Goal: Transaction & Acquisition: Purchase product/service

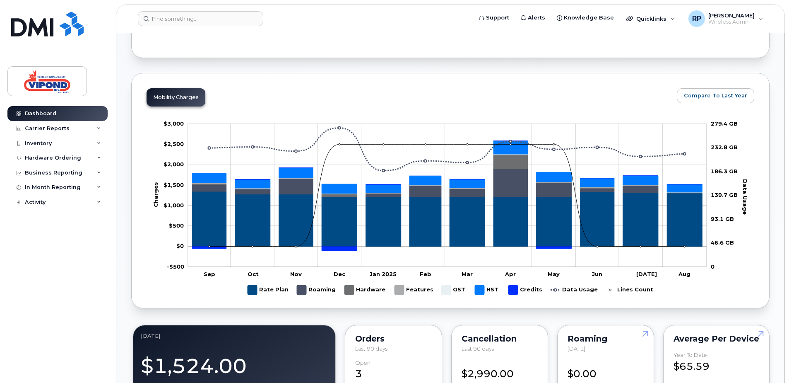
scroll to position [248, 0]
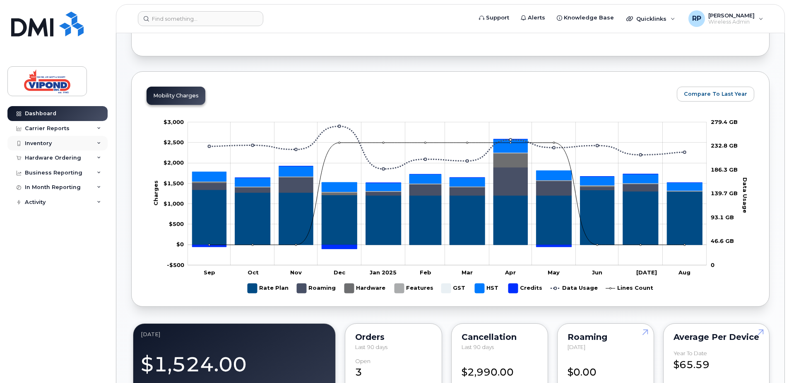
click at [34, 145] on div "Inventory" at bounding box center [38, 143] width 27 height 7
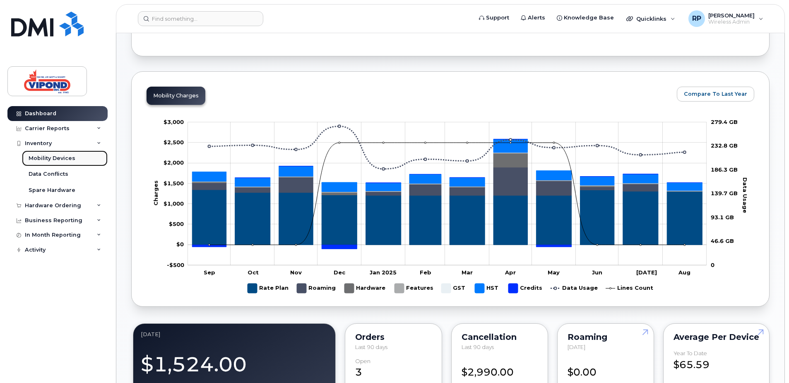
click at [58, 159] on div "Mobility Devices" at bounding box center [52, 157] width 47 height 7
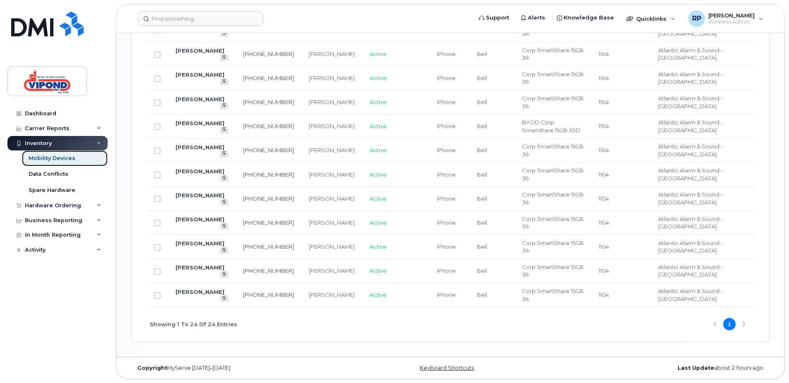
scroll to position [785, 0]
click at [198, 221] on link "[PERSON_NAME]" at bounding box center [200, 218] width 49 height 7
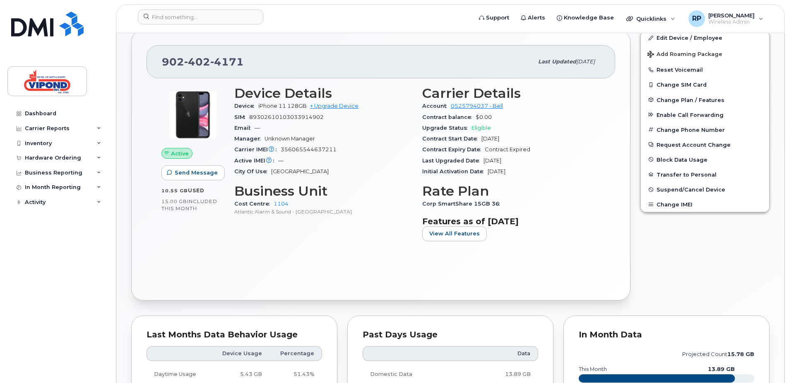
scroll to position [166, 0]
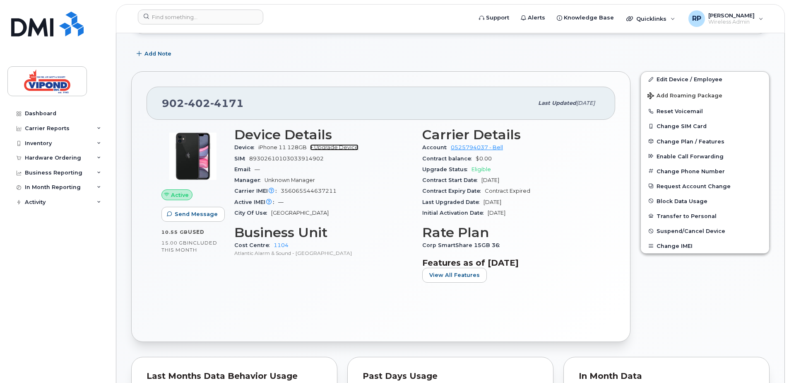
click at [340, 147] on link "+ Upgrade Device" at bounding box center [334, 147] width 48 height 6
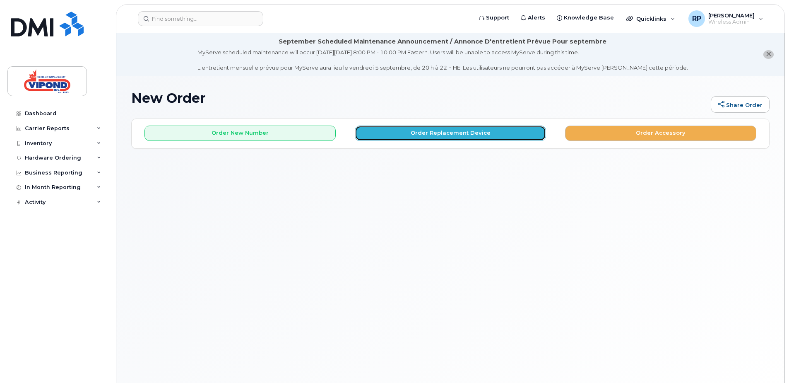
click at [460, 134] on button "Order Replacement Device" at bounding box center [450, 132] width 191 height 15
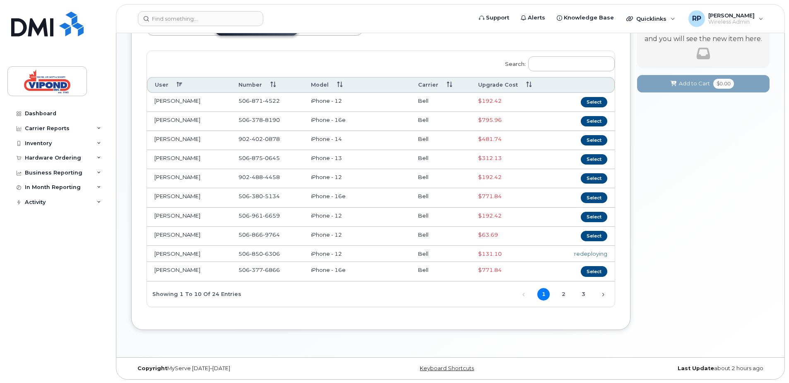
scroll to position [117, 0]
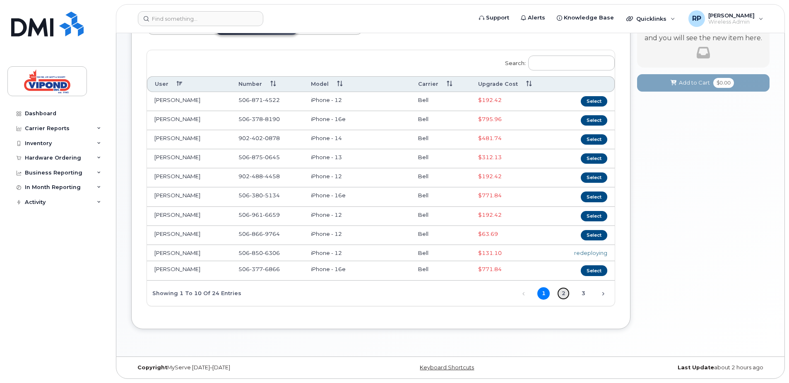
click at [563, 292] on link "2" at bounding box center [563, 293] width 12 height 12
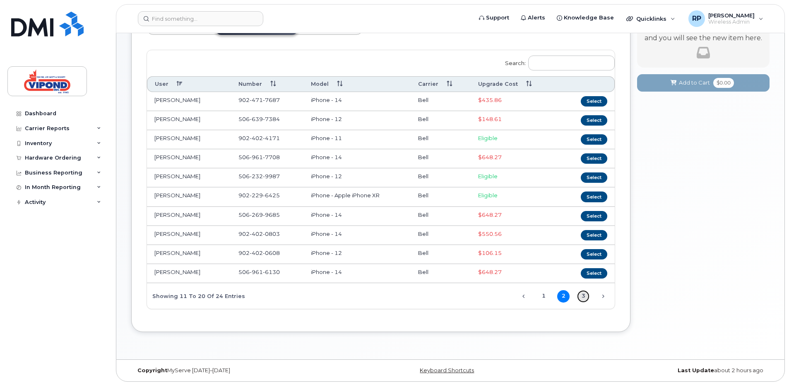
click at [582, 294] on link "3" at bounding box center [583, 296] width 12 height 12
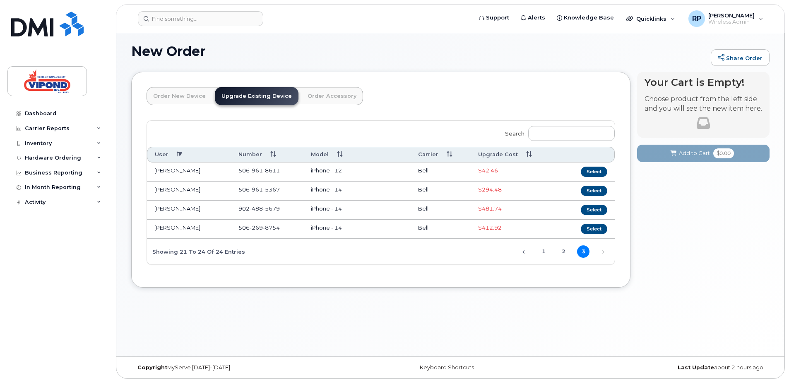
scroll to position [47, 0]
click at [559, 249] on link "2" at bounding box center [563, 251] width 12 height 12
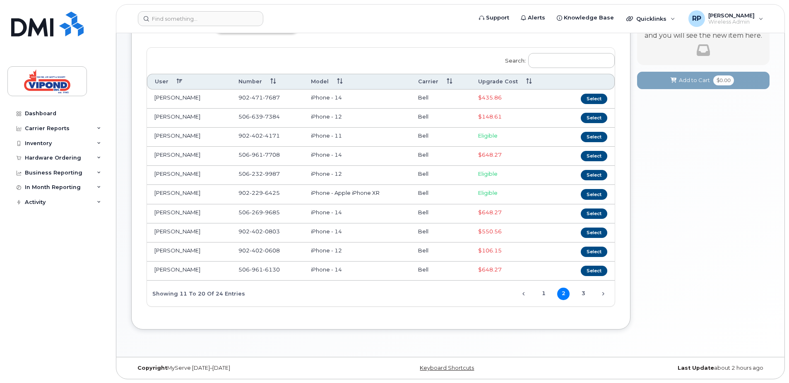
scroll to position [120, 0]
click at [593, 137] on button "Select" at bounding box center [594, 136] width 27 height 10
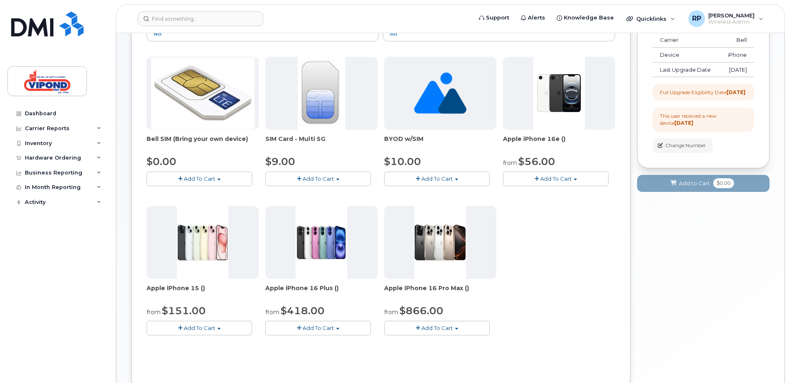
scroll to position [162, 0]
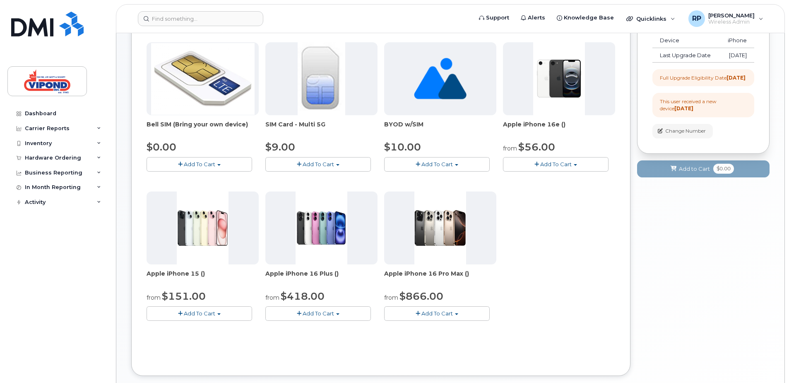
click at [559, 164] on span "Add To Cart" at bounding box center [555, 164] width 31 height 7
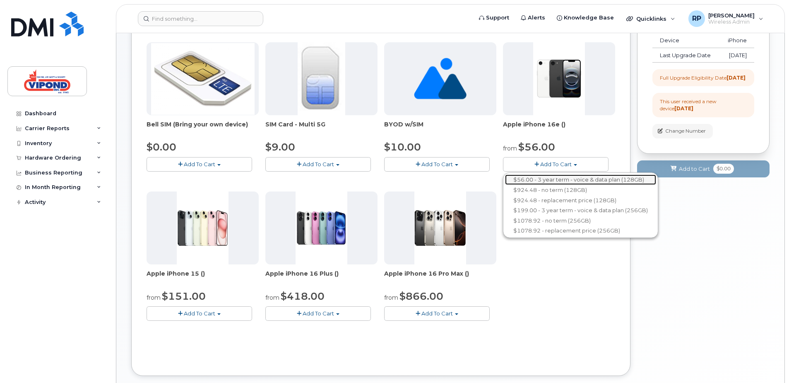
click at [569, 178] on link "$56.00 - 3 year term - voice & data plan (128GB)" at bounding box center [580, 179] width 151 height 10
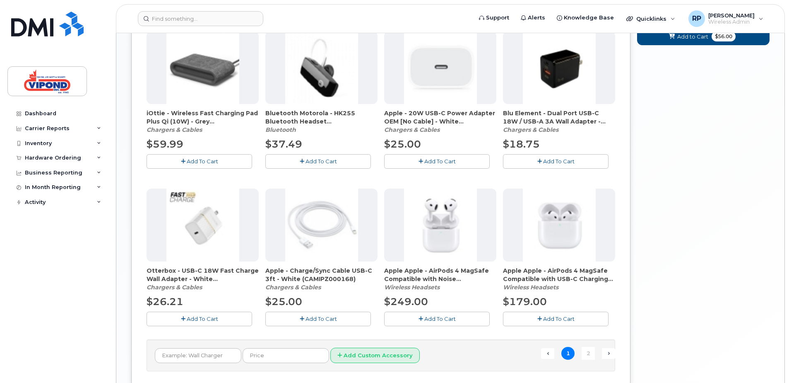
scroll to position [579, 0]
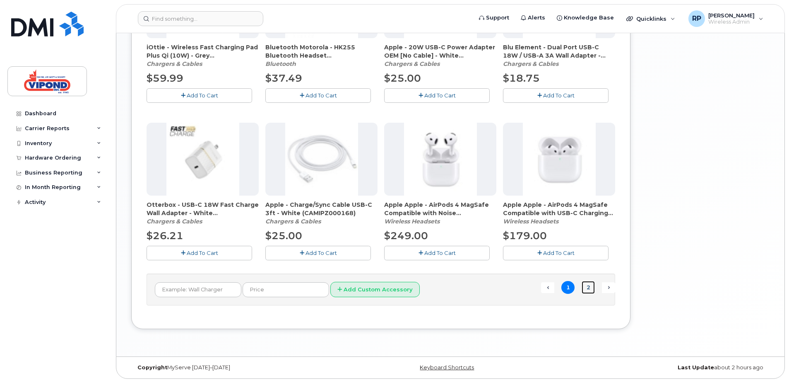
click at [586, 289] on link "2" at bounding box center [588, 287] width 13 height 13
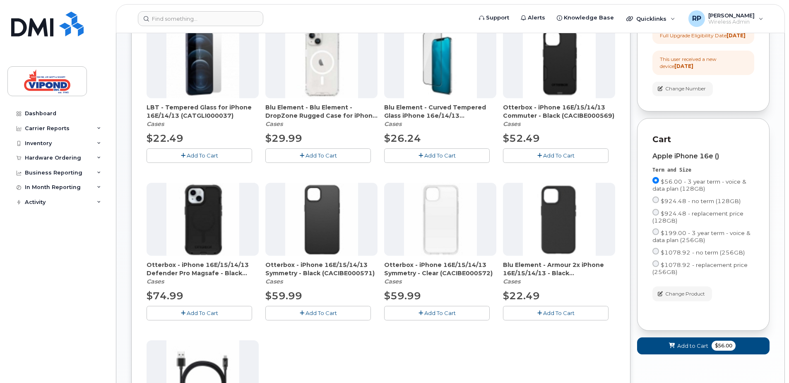
scroll to position [163, 0]
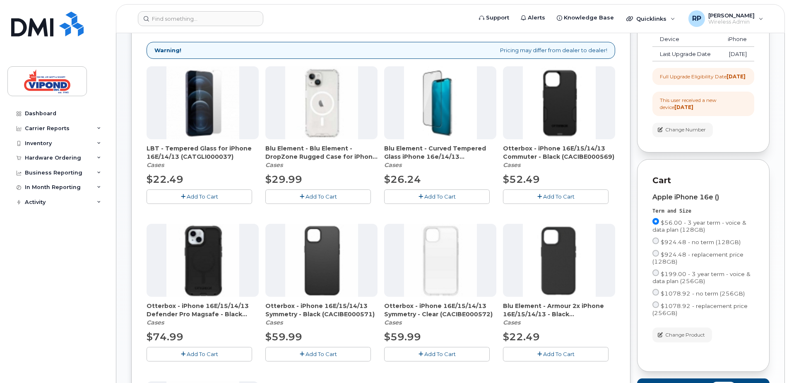
click at [560, 195] on span "Add To Cart" at bounding box center [558, 196] width 31 height 7
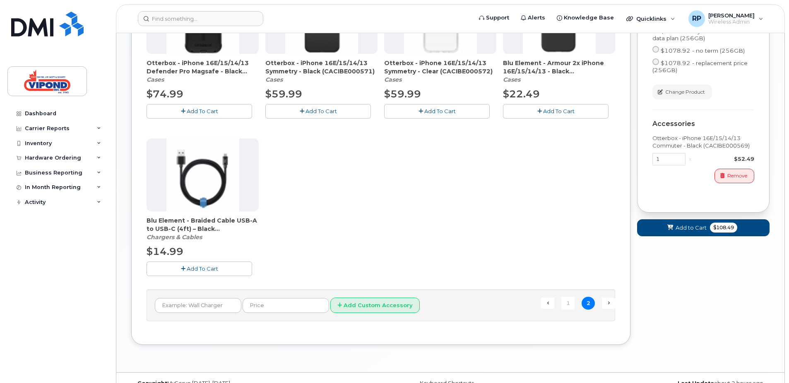
scroll to position [411, 0]
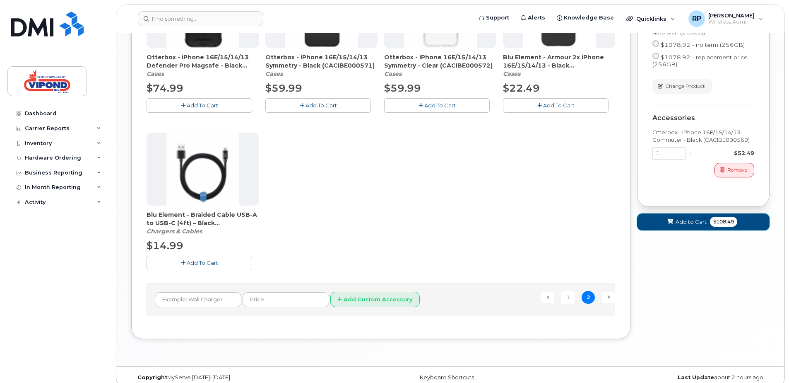
click at [678, 226] on span "Add to Cart" at bounding box center [691, 222] width 31 height 8
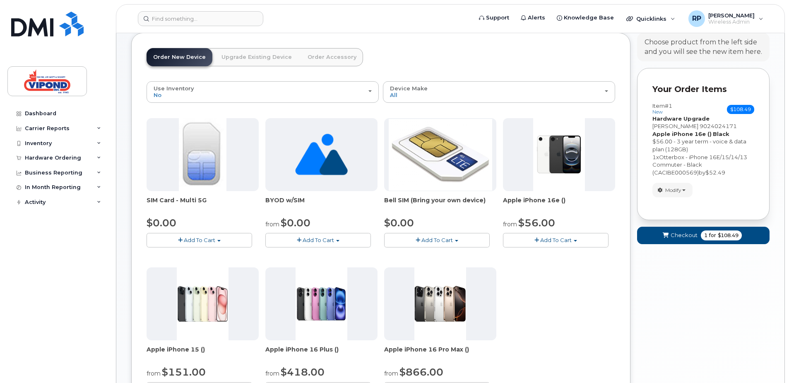
scroll to position [84, 0]
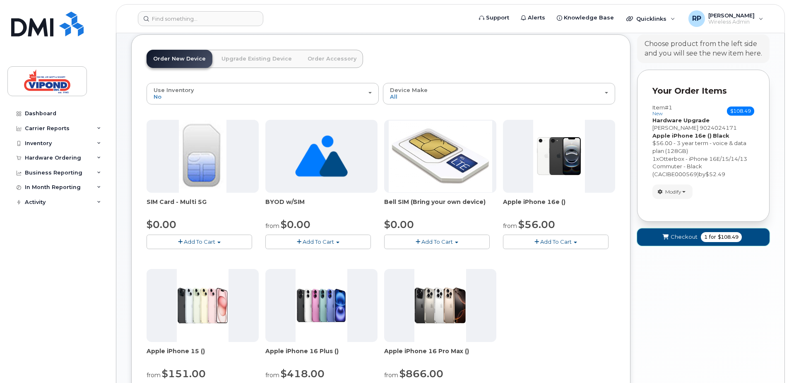
click at [679, 239] on span "Checkout" at bounding box center [684, 237] width 27 height 8
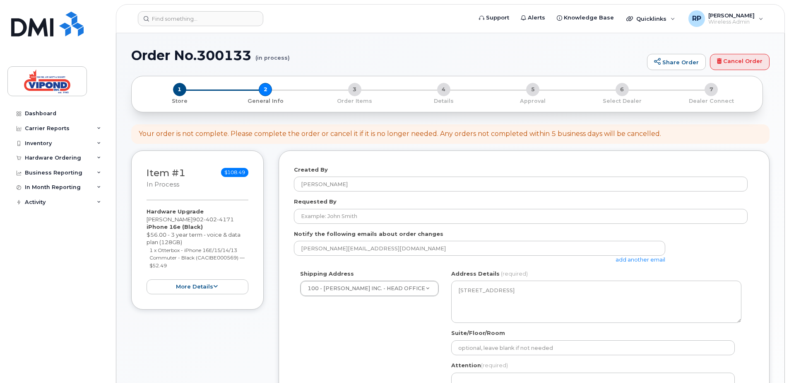
select select
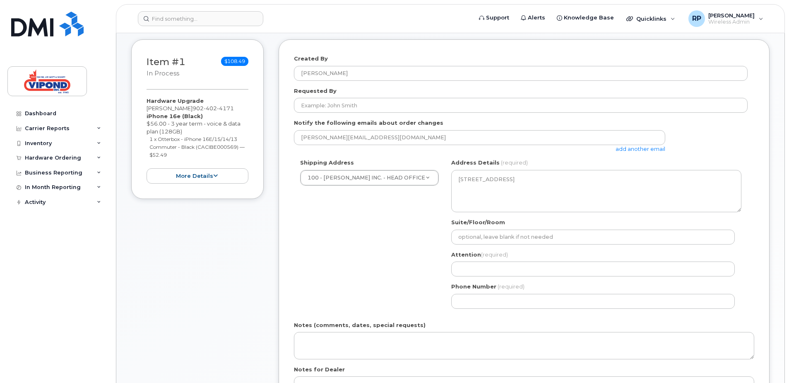
scroll to position [166, 0]
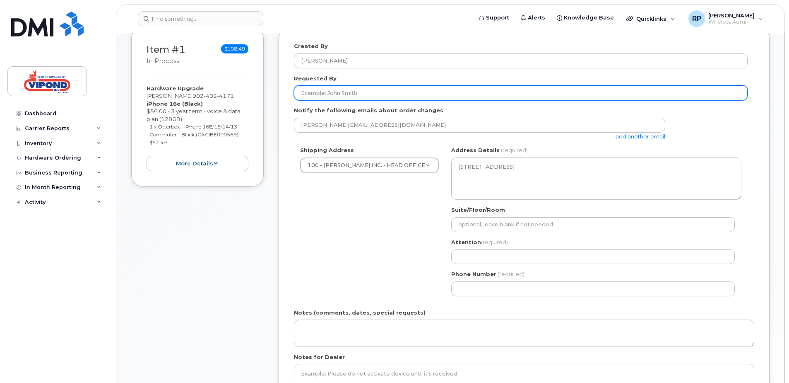
click at [331, 90] on input "Requested By" at bounding box center [521, 92] width 454 height 15
type input "[PERSON_NAME]"
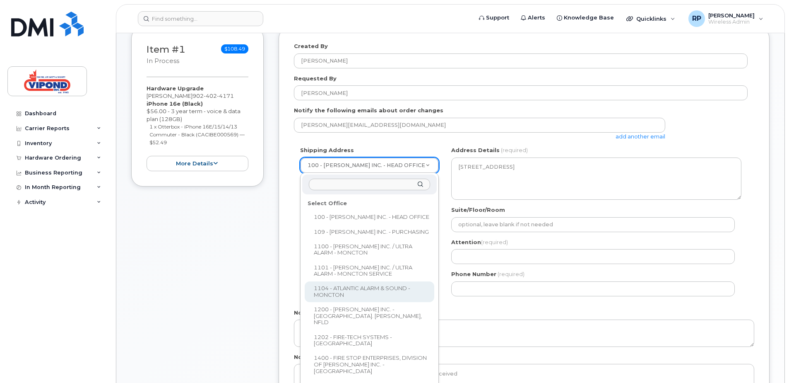
select select
type textarea "309 English Drive Moncton New Brunswick E1E 3Y8"
select select
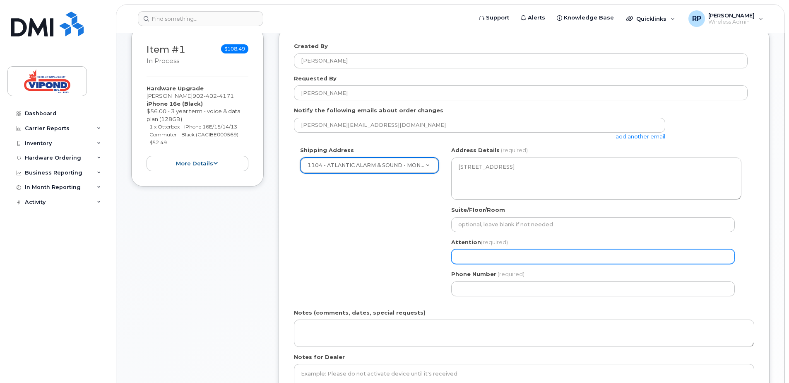
click at [483, 257] on input "Attention (required)" at bounding box center [593, 256] width 284 height 15
type input "[PERSON_NAME]"
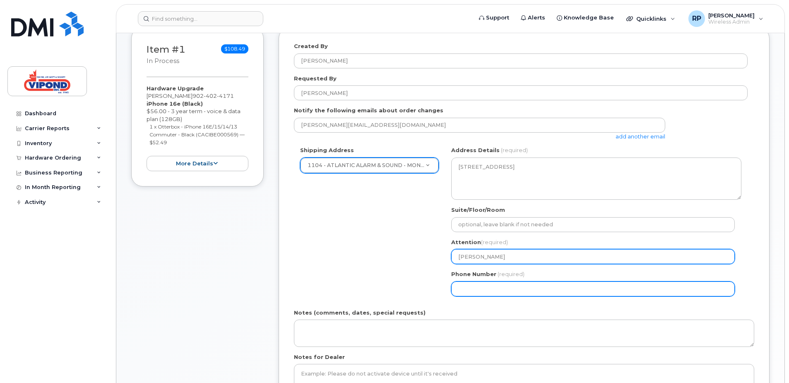
type input "5068539315"
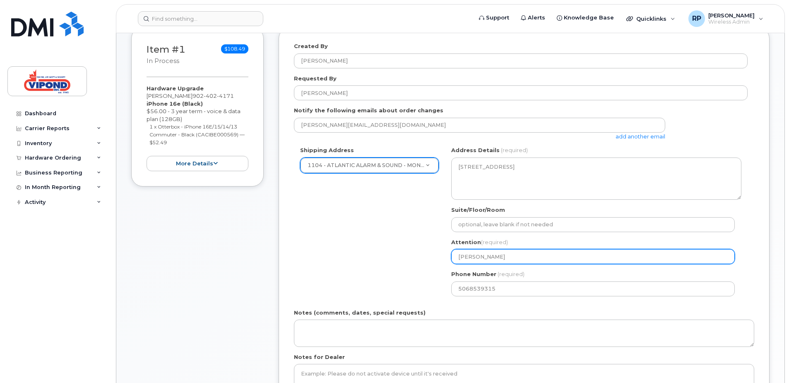
select select
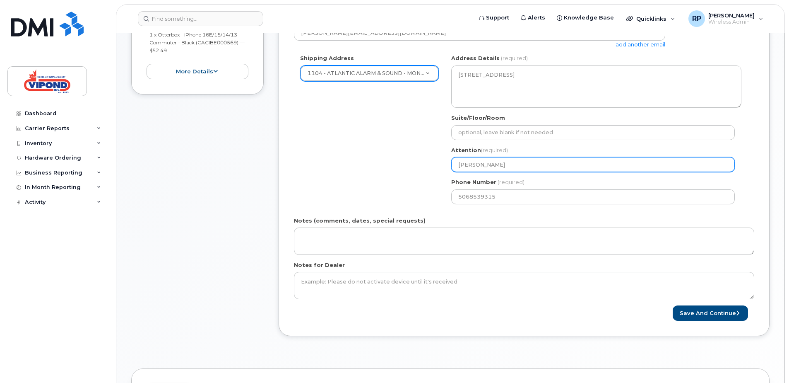
scroll to position [290, 0]
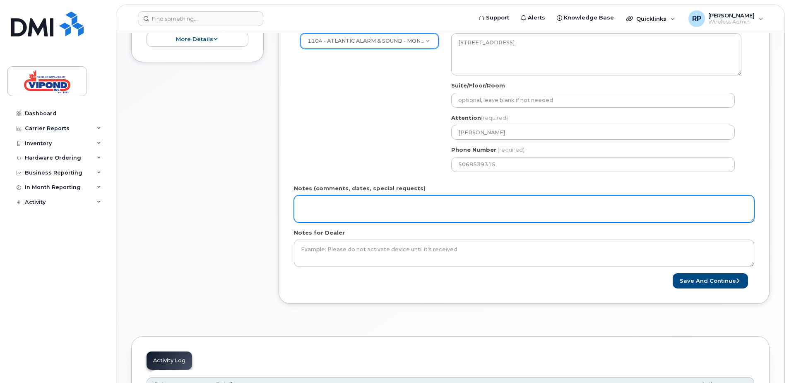
click at [343, 210] on textarea "Notes (comments, dates, special requests)" at bounding box center [524, 208] width 461 height 27
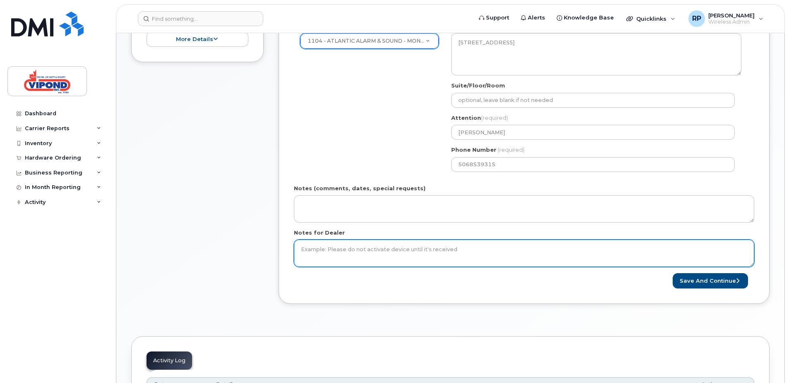
click at [334, 251] on textarea "Notes for Dealer" at bounding box center [524, 252] width 461 height 27
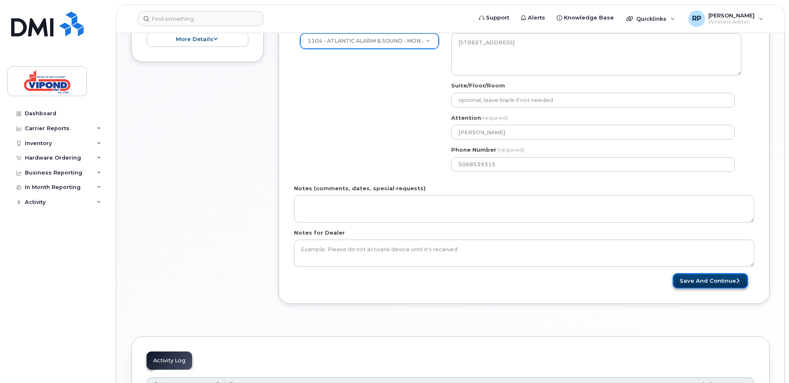
click at [719, 282] on button "Save and Continue" at bounding box center [710, 280] width 75 height 15
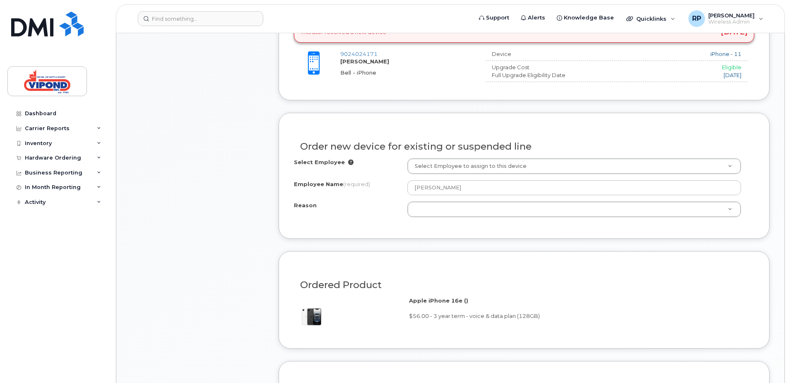
scroll to position [414, 0]
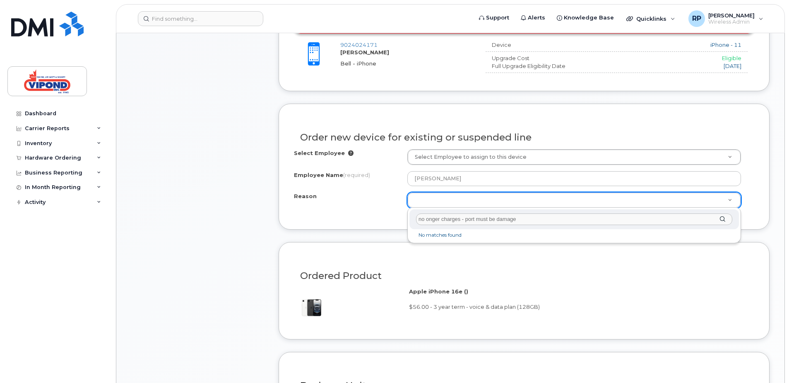
type input "no onger charges - port must be damaged"
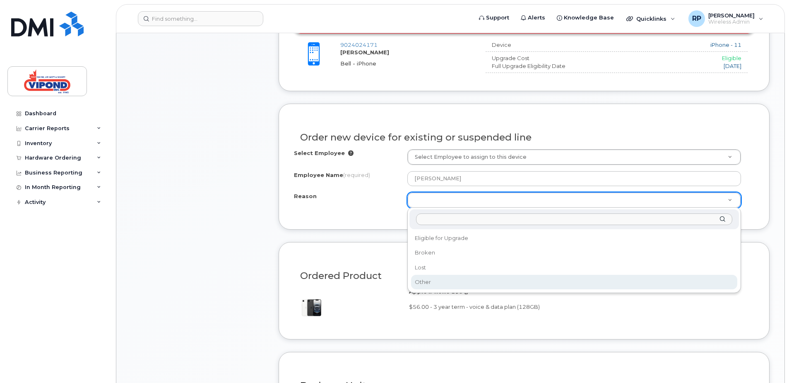
select select "other"
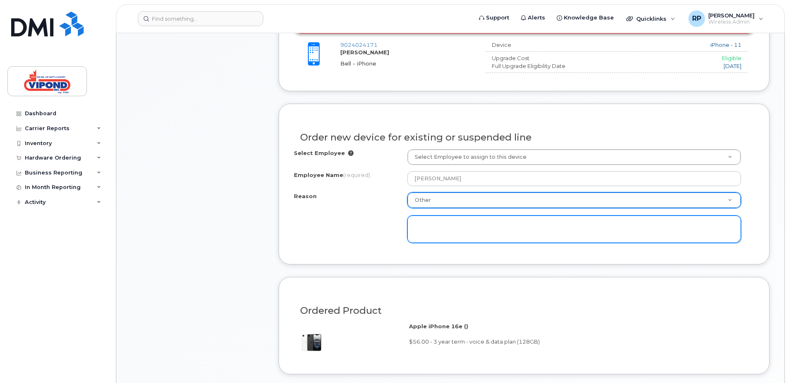
click at [435, 219] on textarea at bounding box center [575, 228] width 334 height 27
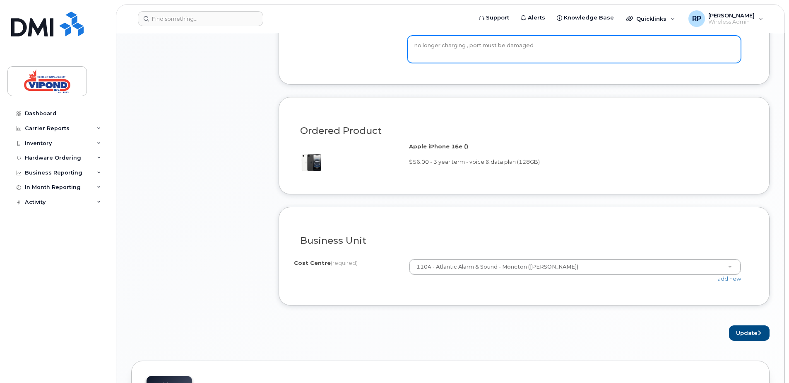
scroll to position [621, 0]
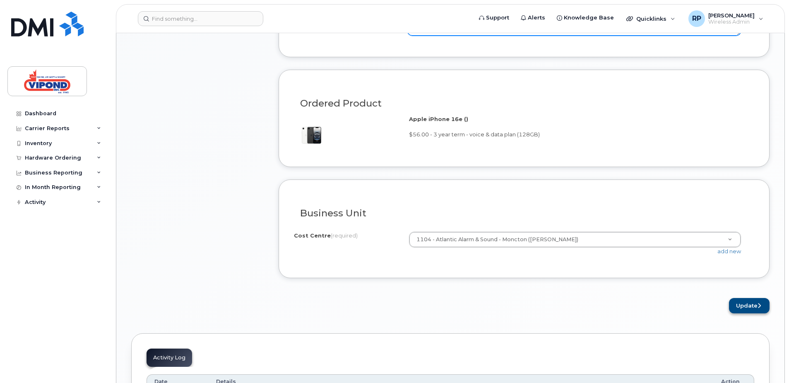
type textarea "no longer charging , port must be damaged"
click at [751, 306] on button "Update" at bounding box center [749, 305] width 41 height 15
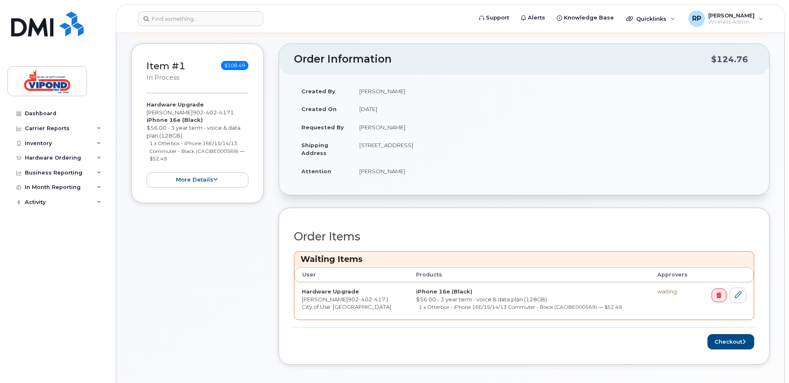
scroll to position [207, 0]
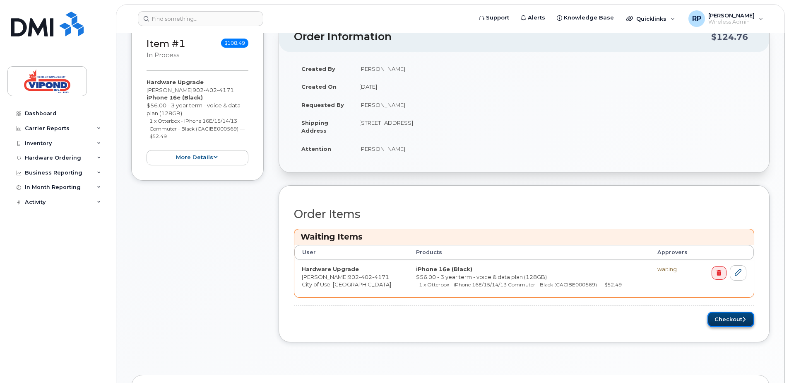
click at [733, 320] on button "Checkout" at bounding box center [731, 318] width 47 height 15
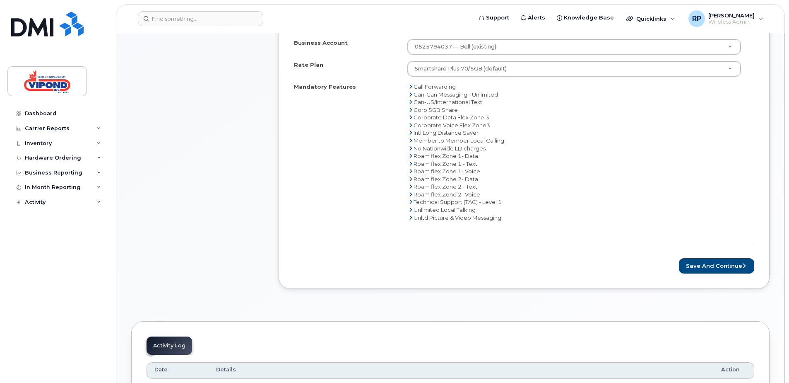
scroll to position [373, 0]
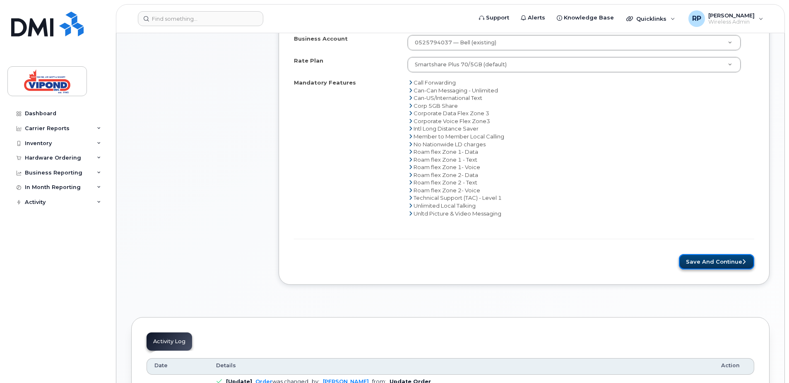
click at [721, 262] on button "Save and Continue" at bounding box center [716, 261] width 75 height 15
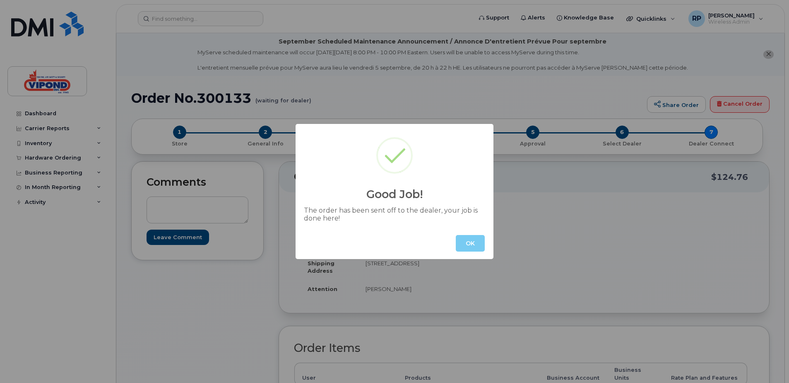
click at [470, 244] on button "OK" at bounding box center [470, 243] width 29 height 17
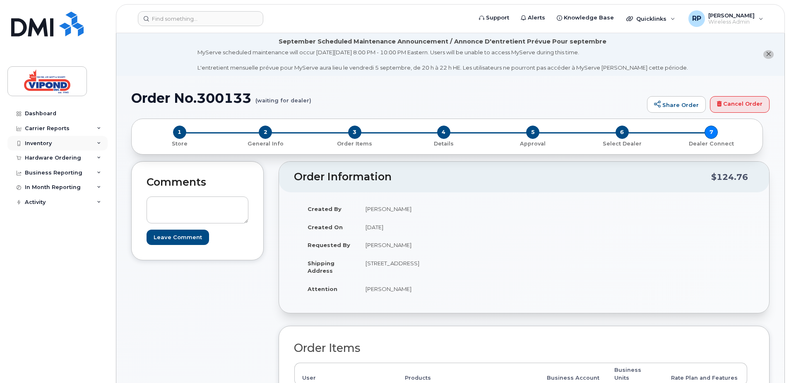
click at [39, 143] on div "Inventory" at bounding box center [38, 143] width 27 height 7
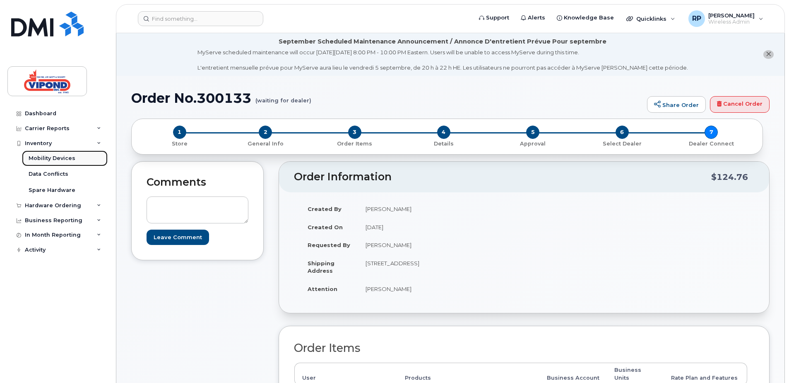
click at [55, 158] on div "Mobility Devices" at bounding box center [52, 157] width 47 height 7
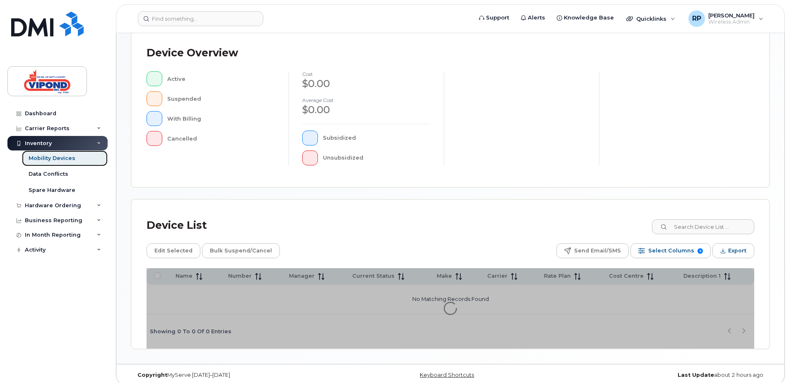
scroll to position [187, 0]
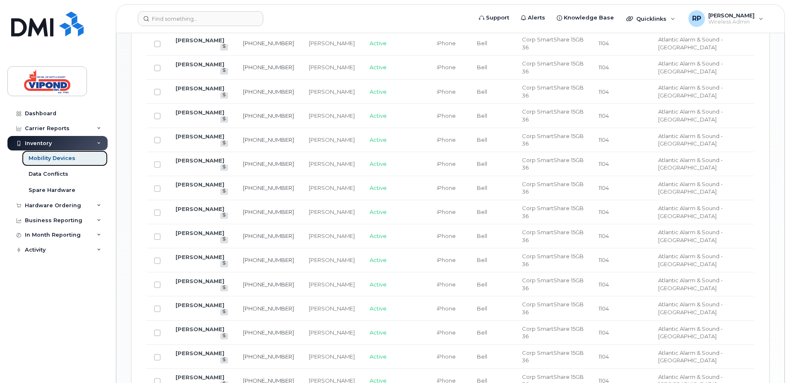
scroll to position [454, 0]
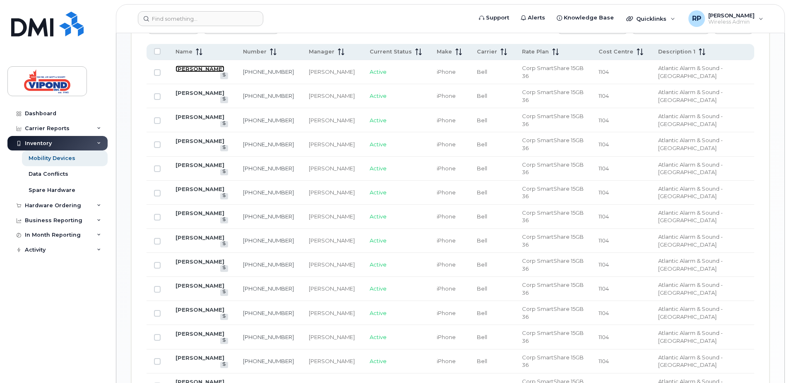
click at [188, 71] on link "[PERSON_NAME]" at bounding box center [200, 68] width 49 height 7
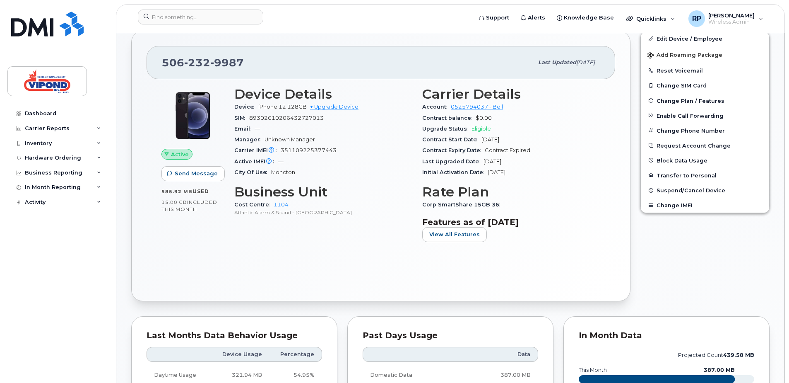
scroll to position [207, 0]
click at [345, 106] on link "+ Upgrade Device" at bounding box center [334, 106] width 48 height 6
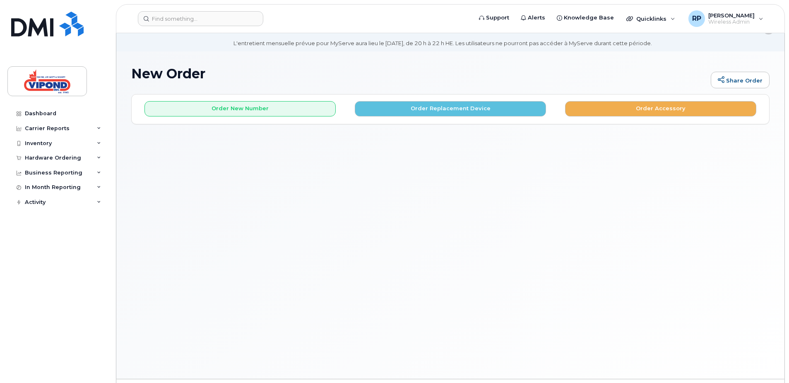
scroll to position [47, 0]
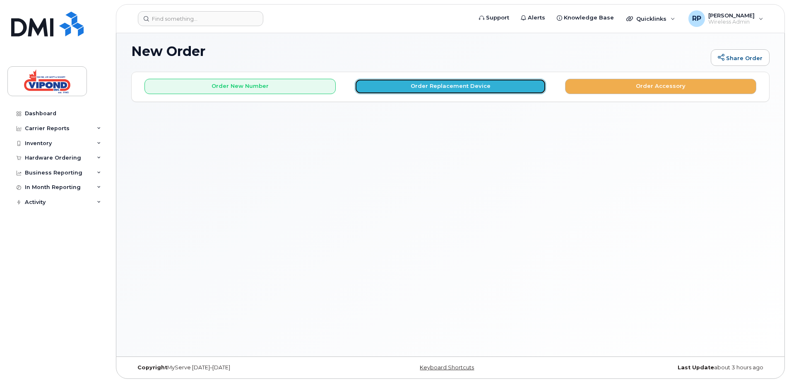
click at [447, 89] on button "Order Replacement Device" at bounding box center [450, 86] width 191 height 15
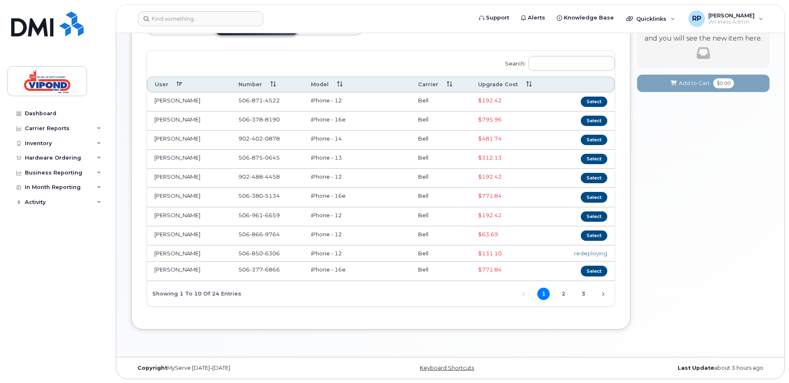
scroll to position [117, 0]
click at [563, 293] on link "2" at bounding box center [563, 293] width 12 height 12
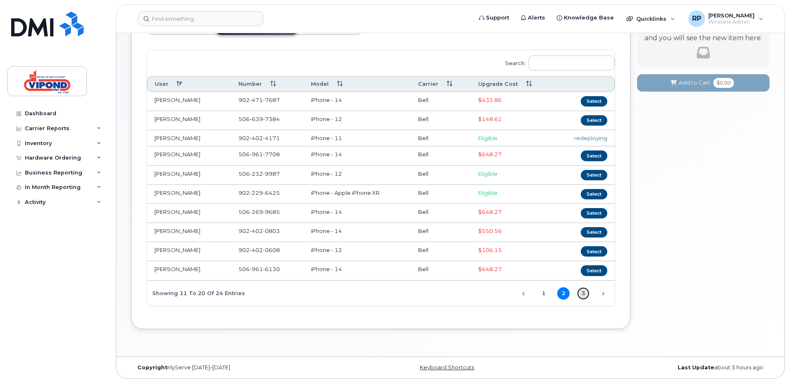
click at [584, 292] on link "3" at bounding box center [583, 293] width 12 height 12
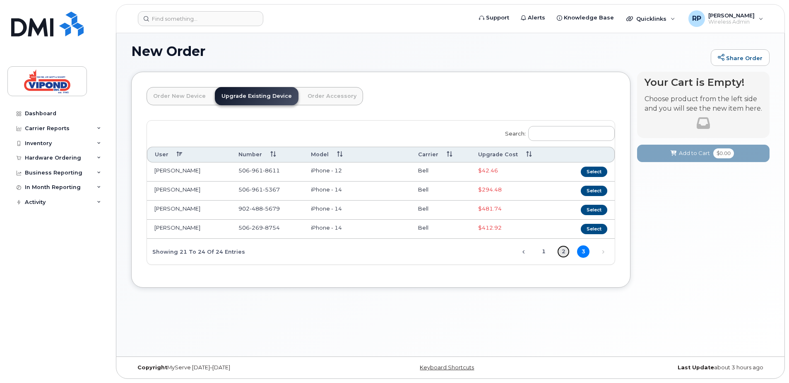
click at [562, 254] on link "2" at bounding box center [563, 251] width 12 height 12
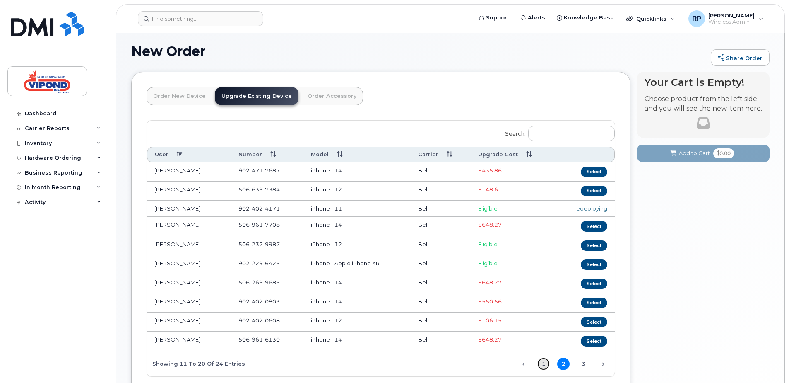
click at [543, 364] on link "1" at bounding box center [544, 363] width 12 height 12
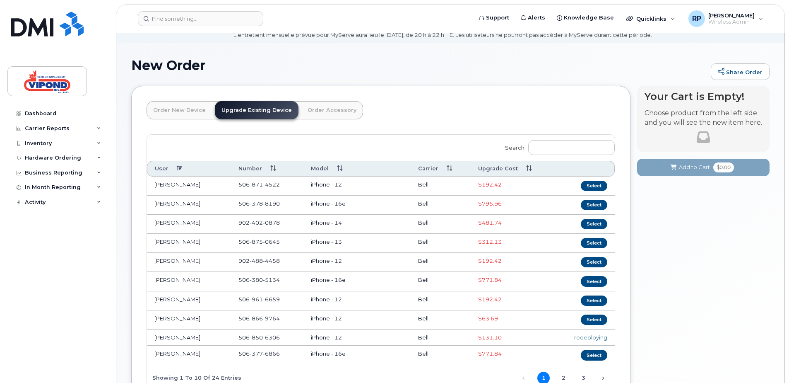
scroll to position [117, 0]
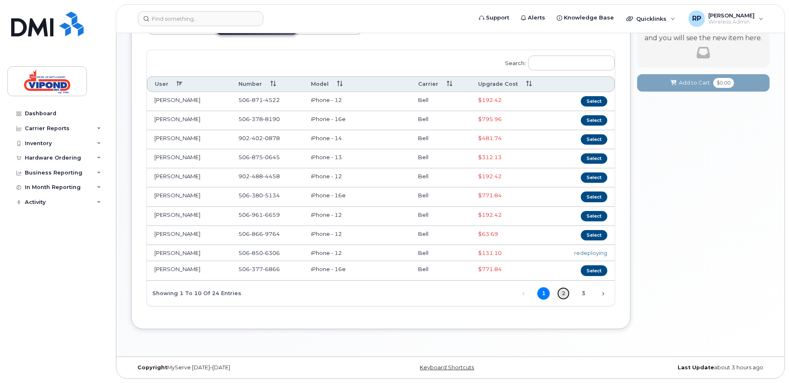
click at [560, 294] on link "2" at bounding box center [563, 293] width 12 height 12
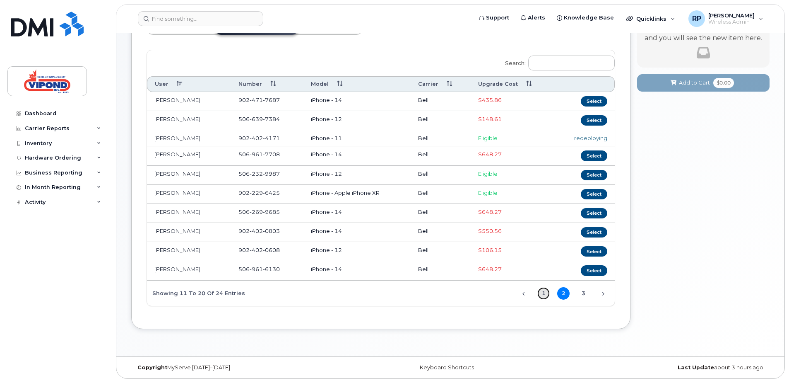
click at [542, 294] on link "1" at bounding box center [544, 293] width 12 height 12
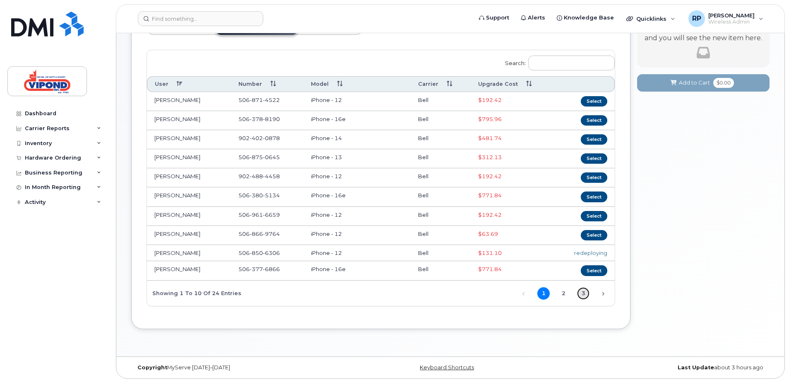
click at [579, 293] on link "3" at bounding box center [583, 293] width 12 height 12
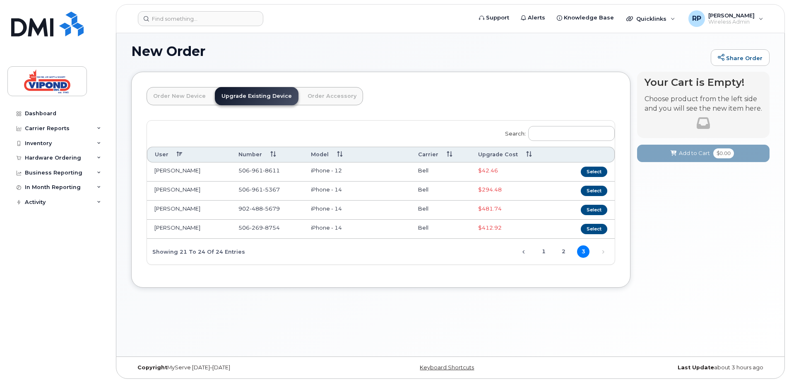
scroll to position [47, 0]
click at [47, 113] on div "Dashboard" at bounding box center [40, 113] width 31 height 7
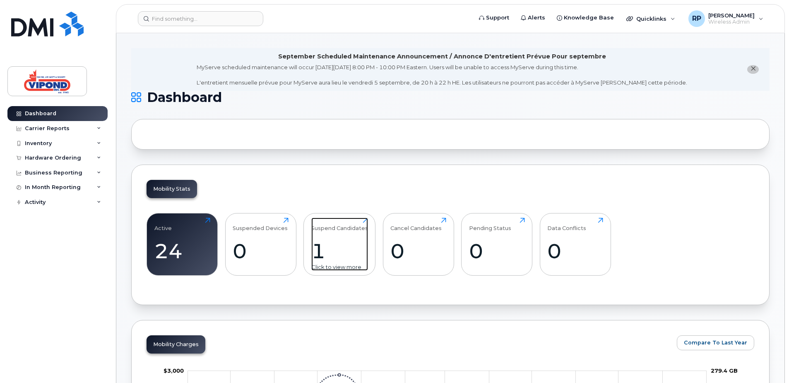
click at [353, 244] on div "1" at bounding box center [339, 251] width 57 height 24
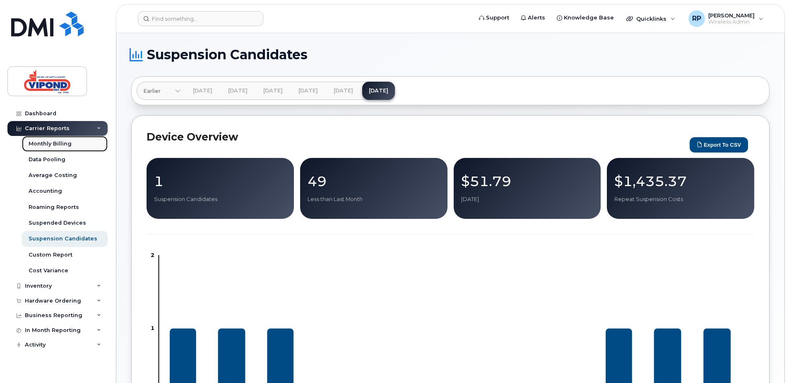
click at [60, 145] on div "Monthly Billing" at bounding box center [50, 143] width 43 height 7
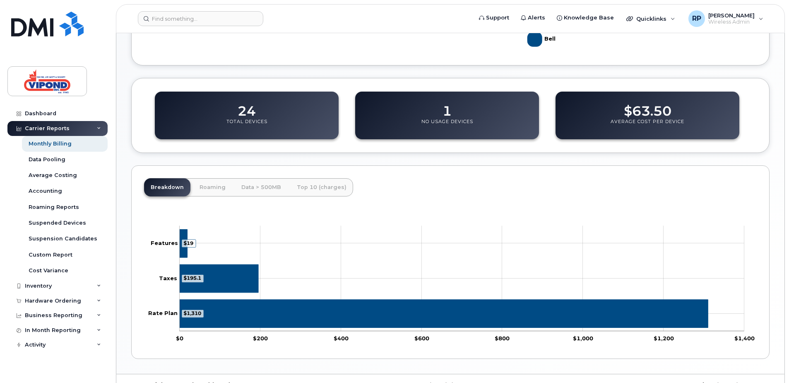
scroll to position [307, 0]
